Goal: Task Accomplishment & Management: Use online tool/utility

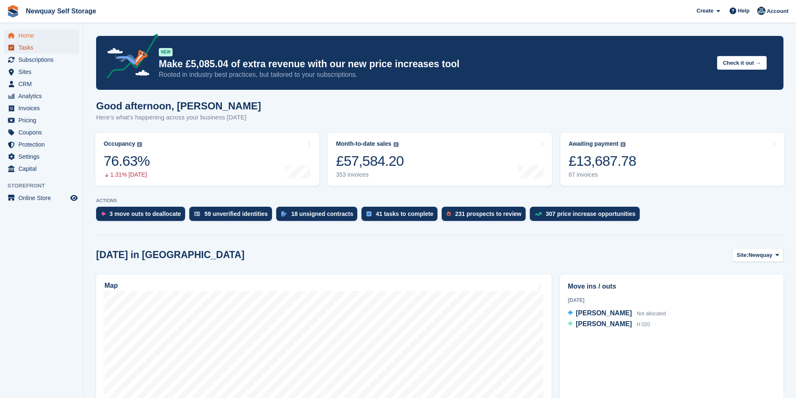
click at [45, 47] on span "Tasks" at bounding box center [43, 48] width 50 height 12
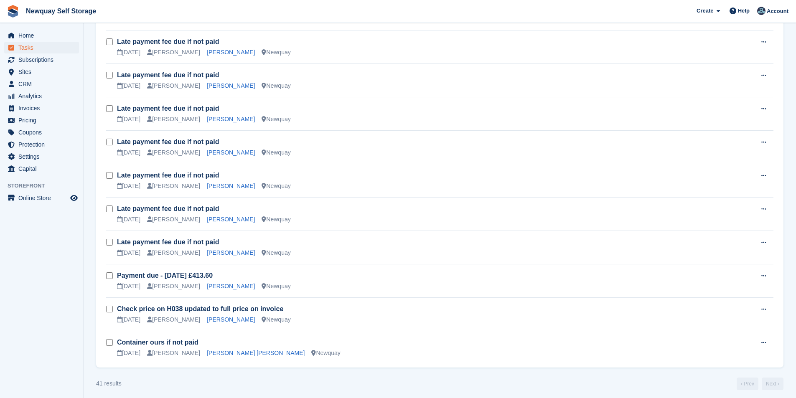
scroll to position [1128, 0]
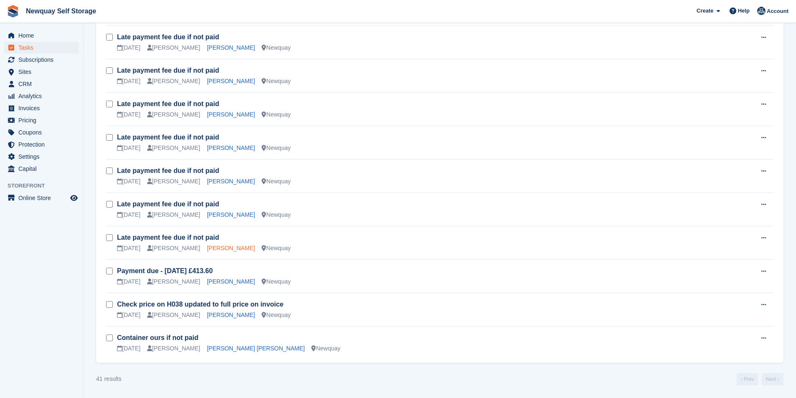
click at [207, 246] on link "Sonia Forgham" at bounding box center [231, 248] width 48 height 7
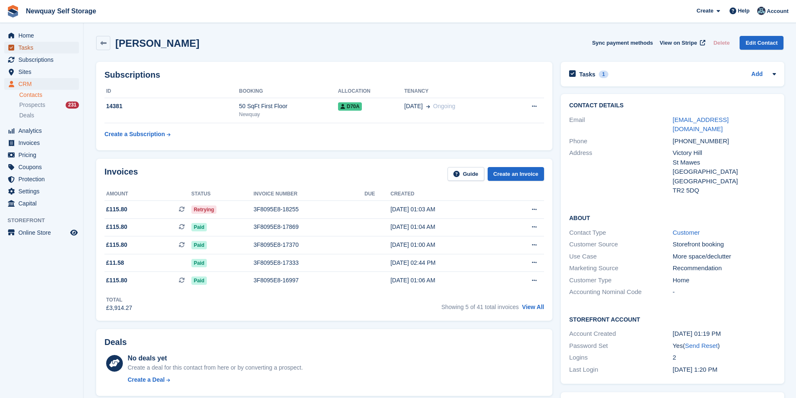
click at [38, 45] on span "Tasks" at bounding box center [43, 48] width 50 height 12
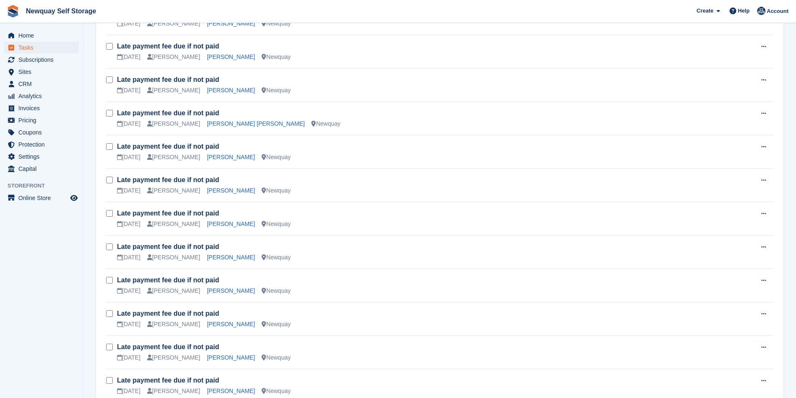
scroll to position [1128, 0]
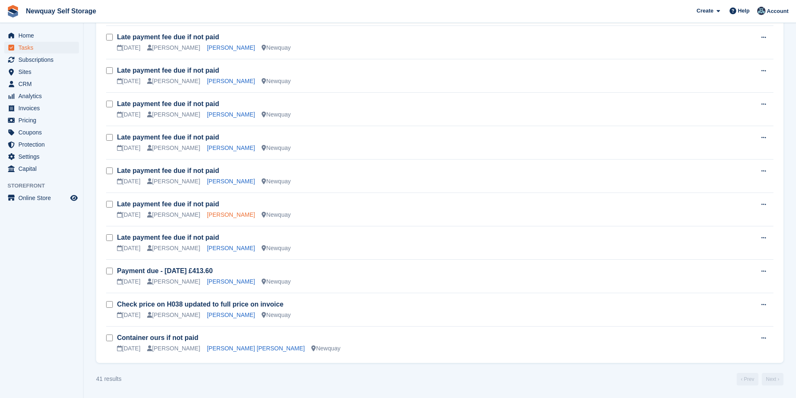
click at [223, 213] on link "Elizabeth Mears Spooner" at bounding box center [231, 214] width 48 height 7
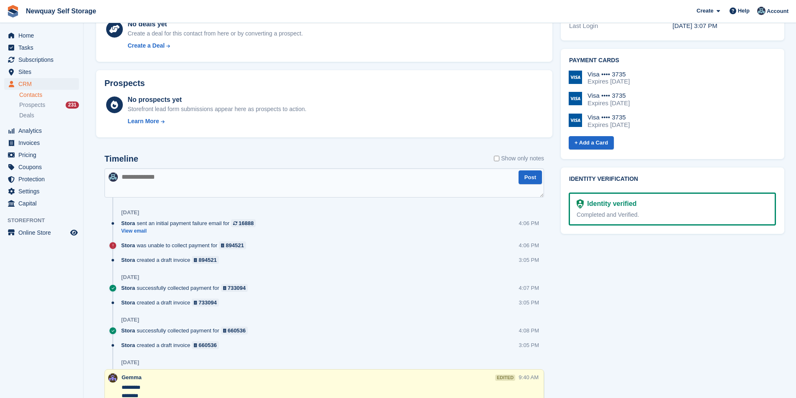
scroll to position [84, 0]
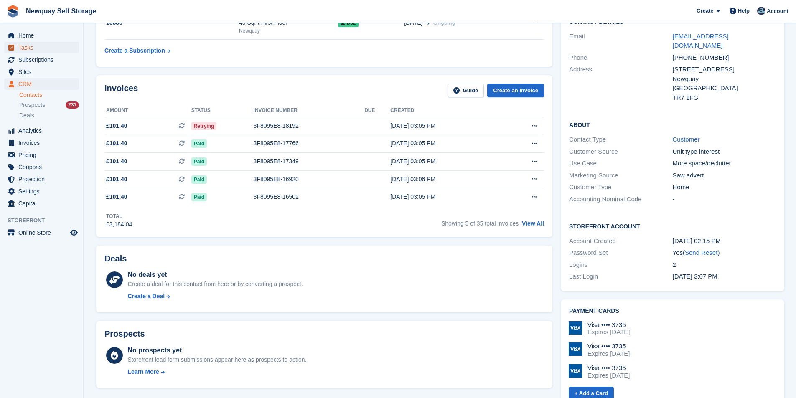
click at [51, 48] on span "Tasks" at bounding box center [43, 48] width 50 height 12
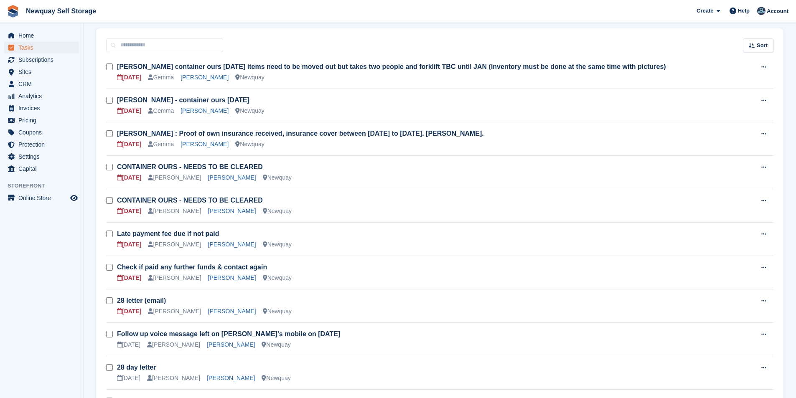
scroll to position [167, 0]
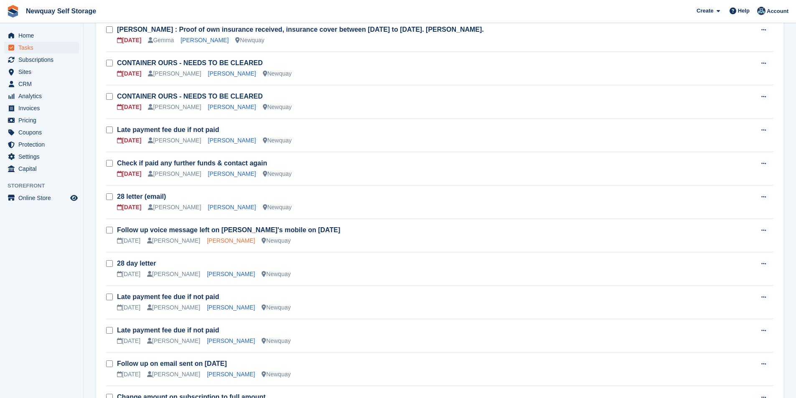
click at [214, 239] on link "Luke McCafferty" at bounding box center [231, 240] width 48 height 7
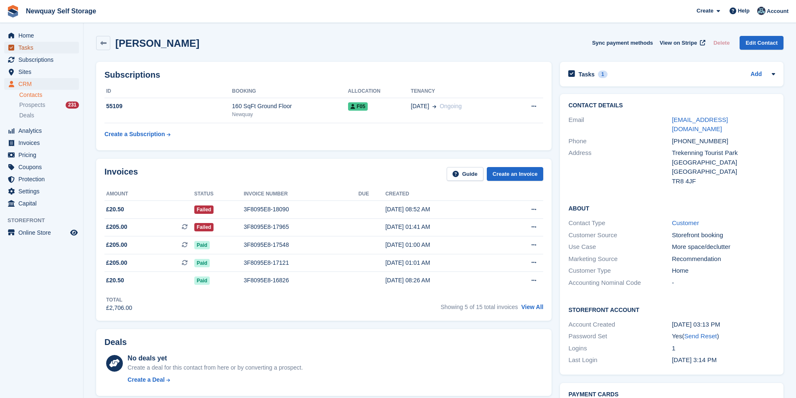
click at [34, 47] on span "Tasks" at bounding box center [43, 48] width 50 height 12
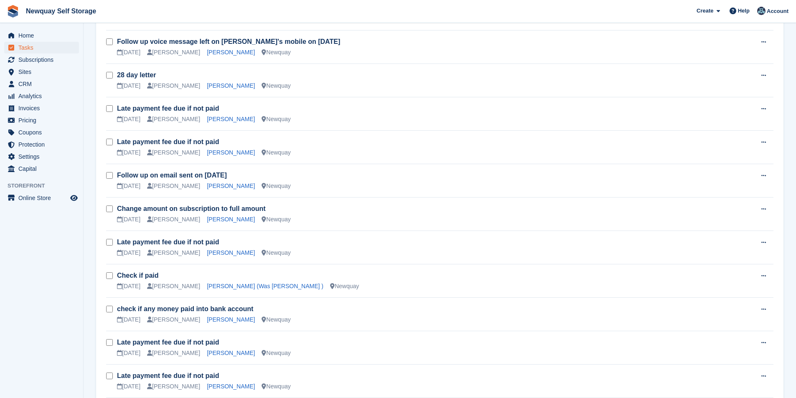
scroll to position [376, 0]
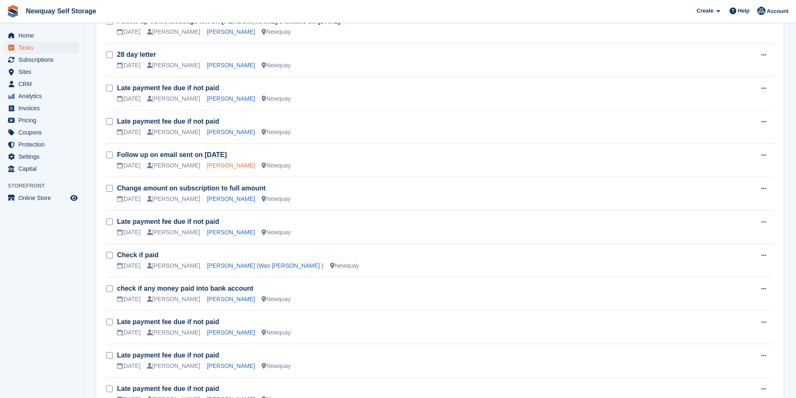
click at [220, 165] on link "Simon Woods" at bounding box center [231, 165] width 48 height 7
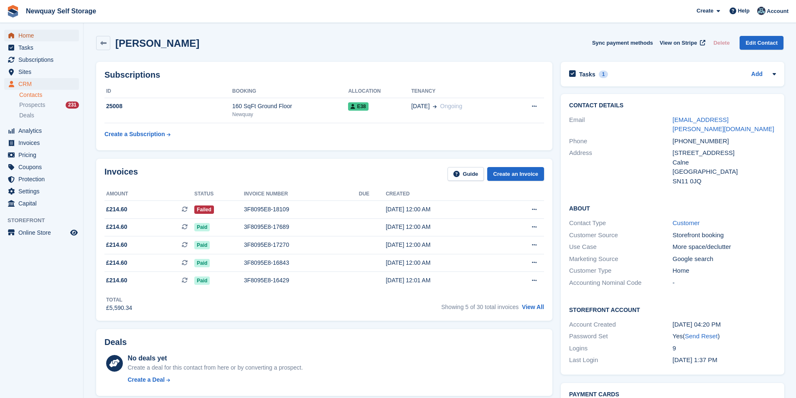
click at [35, 33] on span "Home" at bounding box center [43, 36] width 50 height 12
